Goal: Task Accomplishment & Management: Complete application form

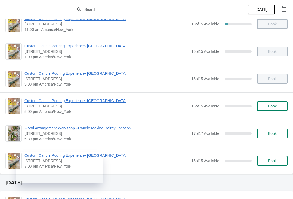
scroll to position [38, 0]
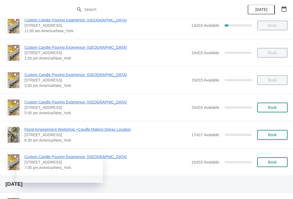
click at [36, 104] on span "Custom Candle Pouring Experience- [GEOGRAPHIC_DATA]" at bounding box center [106, 102] width 164 height 5
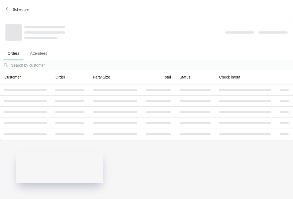
scroll to position [0, 0]
click at [16, 7] on span "Schedule" at bounding box center [21, 9] width 16 height 4
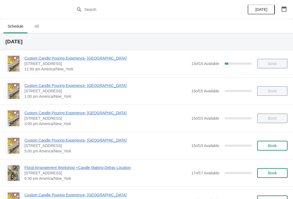
click at [278, 147] on span "Book" at bounding box center [272, 146] width 21 height 4
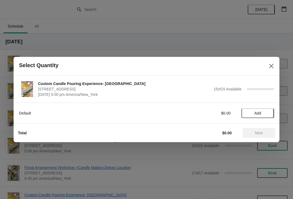
click at [260, 113] on span "Add" at bounding box center [258, 113] width 7 height 4
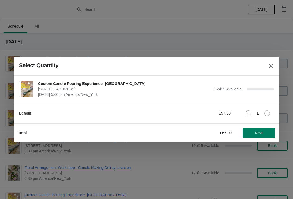
click at [260, 138] on button "Next" at bounding box center [259, 133] width 33 height 10
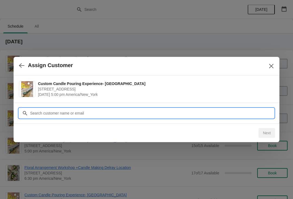
click at [246, 116] on input "Customer" at bounding box center [152, 114] width 244 height 10
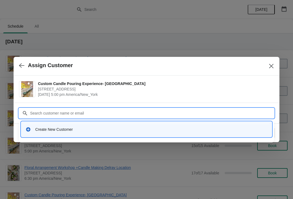
click at [35, 132] on div "Create New Customer" at bounding box center [147, 129] width 242 height 5
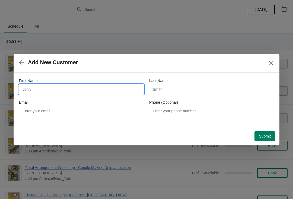
click at [47, 94] on input "First Name" at bounding box center [81, 90] width 125 height 10
type input "Jordan"
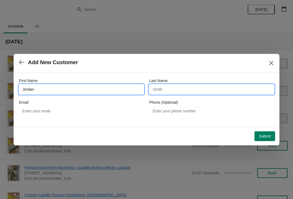
click at [215, 88] on input "Last Name" at bounding box center [211, 90] width 125 height 10
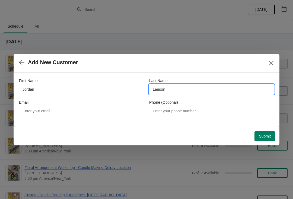
type input "Lanson"
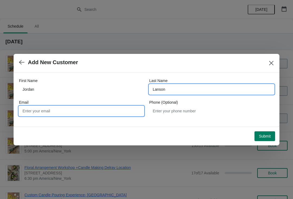
click at [56, 113] on input "Email" at bounding box center [81, 111] width 125 height 10
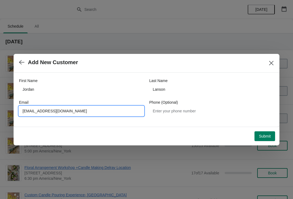
type input "[EMAIL_ADDRESS][DOMAIN_NAME]"
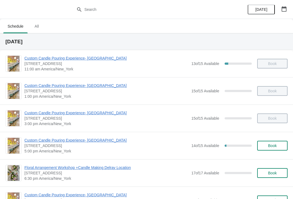
click at [273, 139] on div "Custom Candle Pouring Experience- Delray Beach 415 East Atlantic Avenue, Delray…" at bounding box center [155, 146] width 263 height 16
click at [279, 145] on span "Book" at bounding box center [272, 146] width 21 height 4
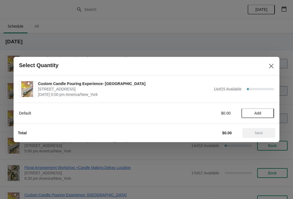
click at [252, 115] on span "Add" at bounding box center [257, 113] width 23 height 4
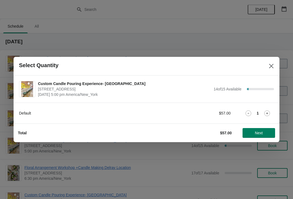
click at [245, 137] on button "Next" at bounding box center [259, 133] width 33 height 10
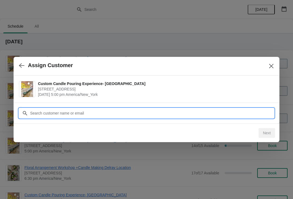
click at [182, 109] on input "Customer" at bounding box center [152, 114] width 244 height 10
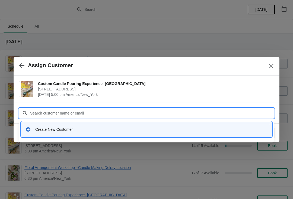
click at [100, 136] on div "Create New Customer" at bounding box center [146, 129] width 251 height 15
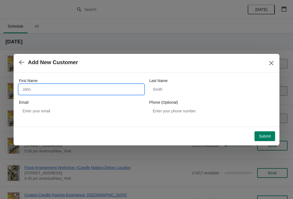
click at [53, 92] on input "First Name" at bounding box center [81, 90] width 125 height 10
type input "Faith"
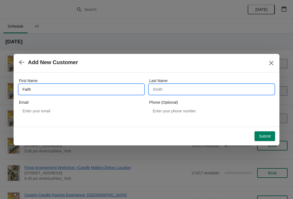
click at [182, 89] on input "Last Name" at bounding box center [211, 90] width 125 height 10
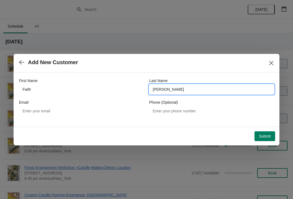
type input "Krost"
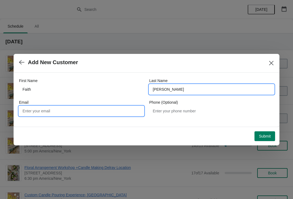
click at [103, 112] on input "Email" at bounding box center [81, 111] width 125 height 10
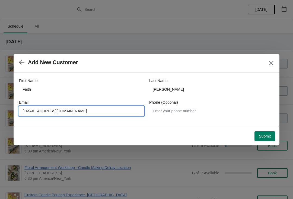
type input "faithkrost@gmail.com"
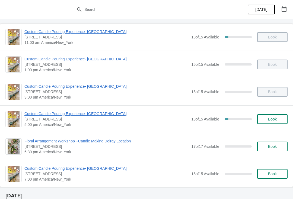
scroll to position [29, 0]
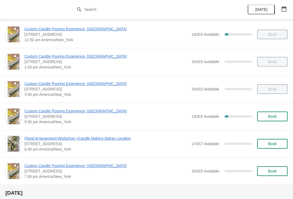
click at [64, 112] on span "Custom Candle Pouring Experience- [GEOGRAPHIC_DATA]" at bounding box center [106, 111] width 164 height 5
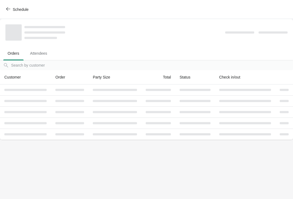
scroll to position [0, 0]
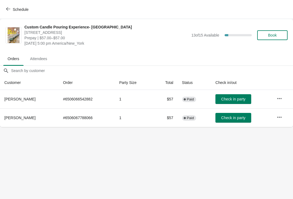
click at [233, 100] on span "Check in party" at bounding box center [233, 99] width 24 height 4
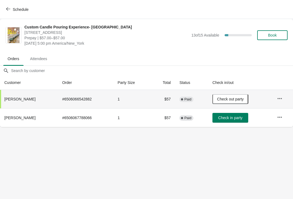
click at [231, 117] on span "Check in party" at bounding box center [230, 118] width 24 height 4
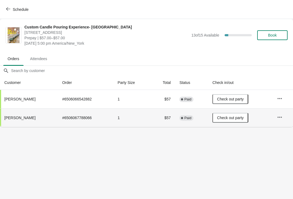
click at [6, 5] on button "Schedule" at bounding box center [18, 10] width 30 height 10
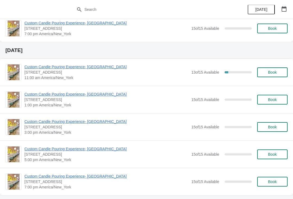
scroll to position [327, 0]
